Goal: Task Accomplishment & Management: Manage account settings

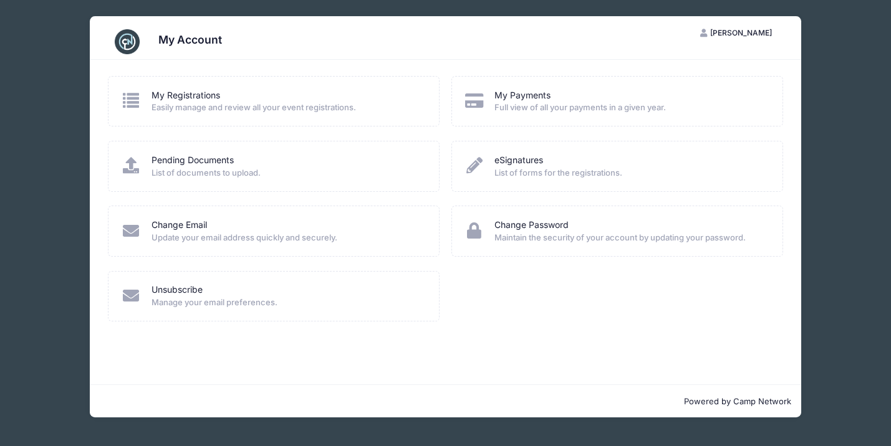
click at [275, 108] on span "Easily manage and review all your event registrations." at bounding box center [286, 108] width 271 height 12
click at [193, 94] on link "My Registrations" at bounding box center [185, 95] width 69 height 13
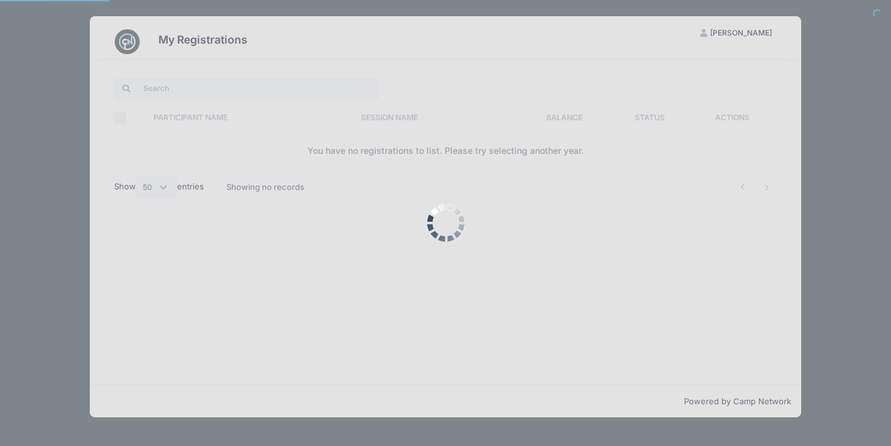
select select "50"
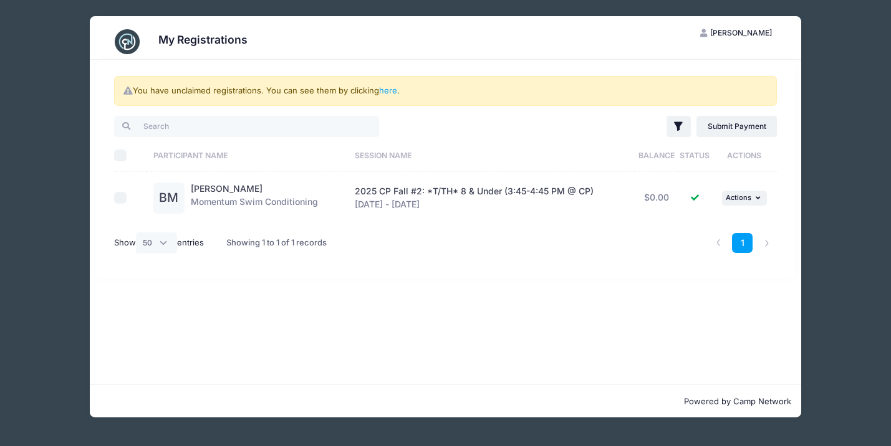
click at [818, 97] on div "My Registrations [PERSON_NAME] [PERSON_NAME] My Account Logout You have unclaim…" at bounding box center [445, 217] width 853 height 434
click at [38, 132] on div "My Registrations [PERSON_NAME] [PERSON_NAME] My Account Logout You have unclaim…" at bounding box center [445, 217] width 853 height 434
